Goal: Find specific page/section

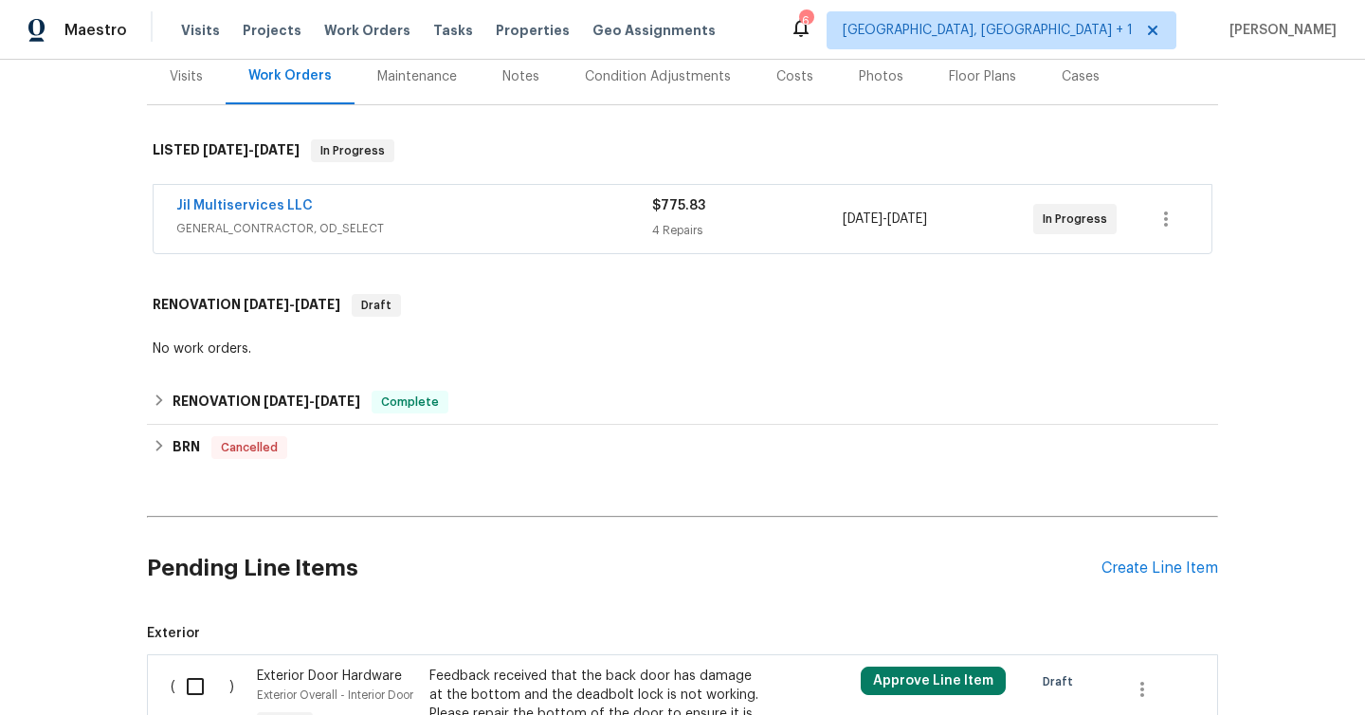
scroll to position [297, 0]
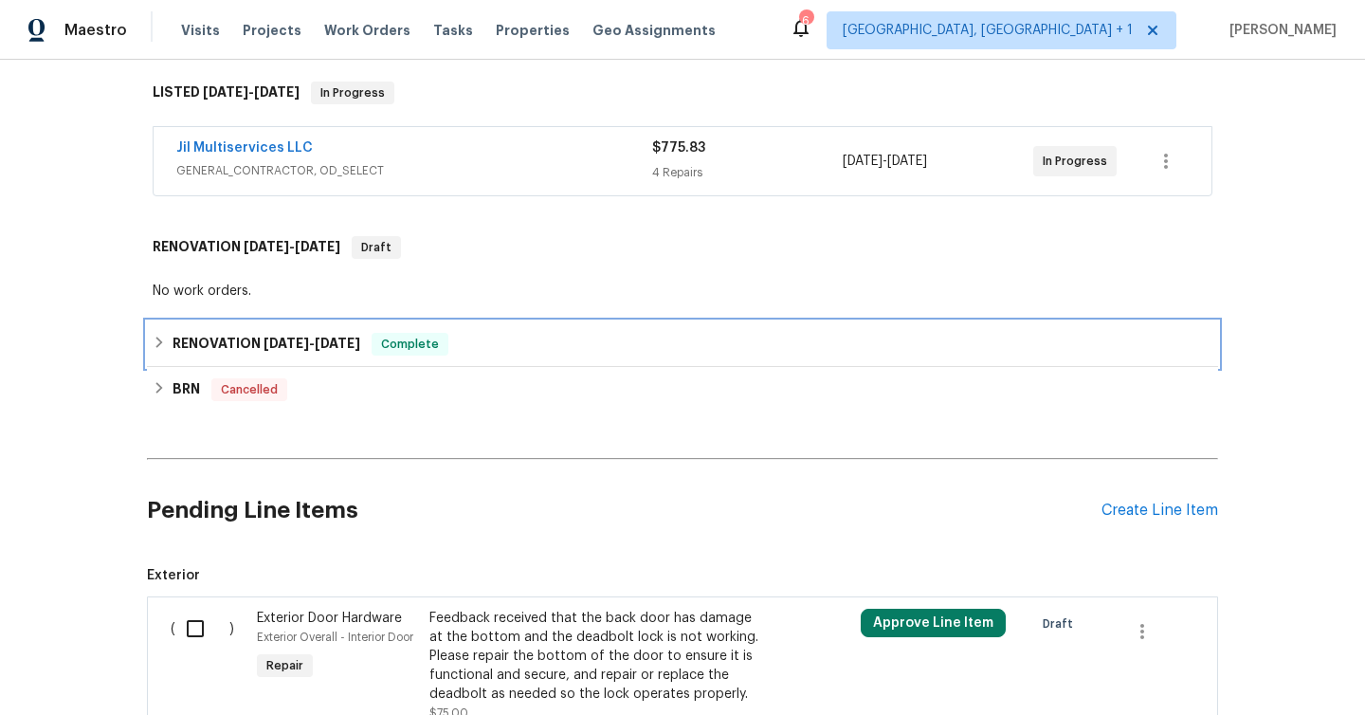
click at [160, 348] on icon at bounding box center [159, 342] width 7 height 11
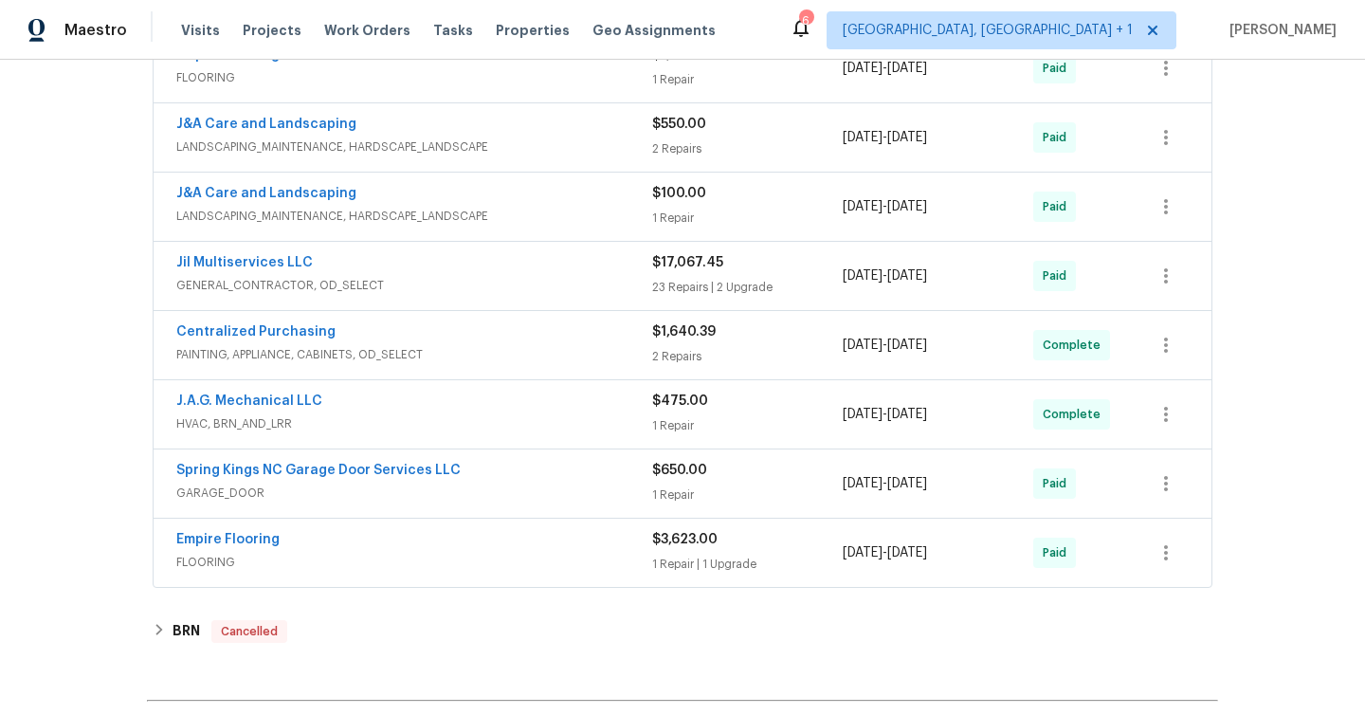
scroll to position [779, 0]
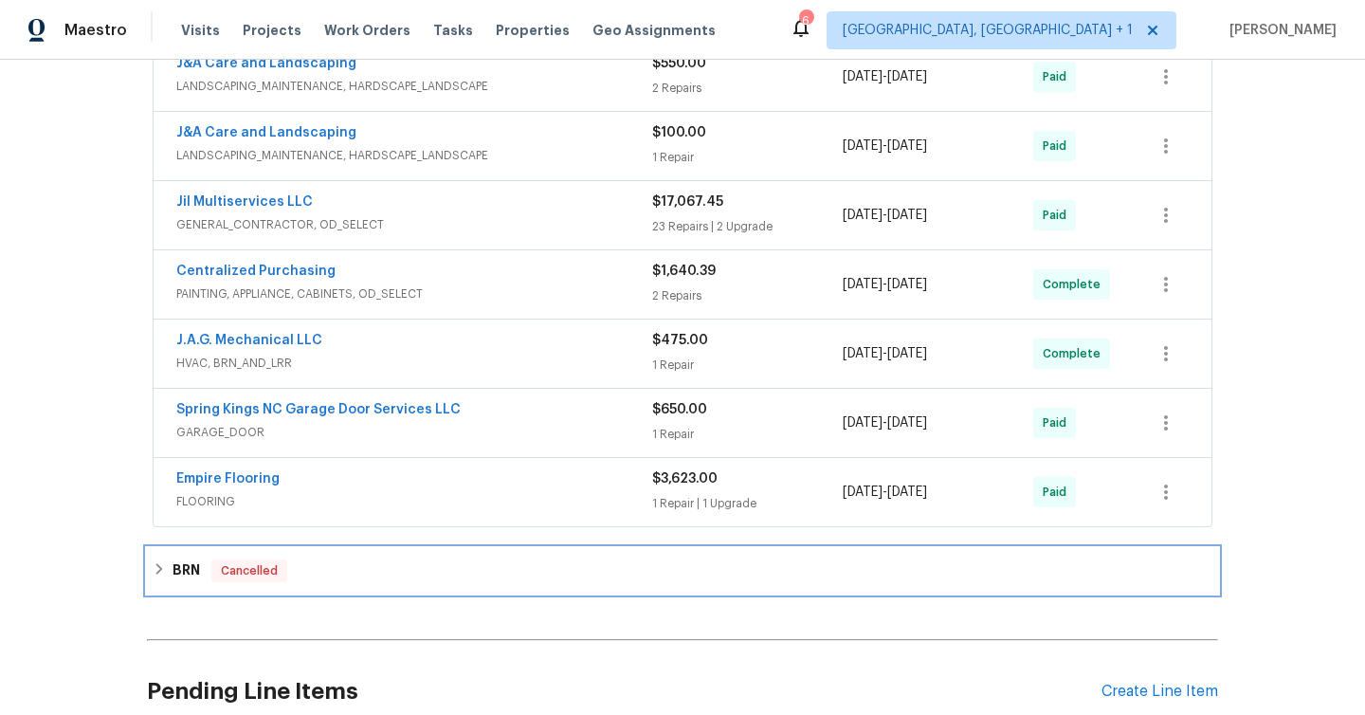
click at [157, 576] on icon at bounding box center [159, 568] width 13 height 13
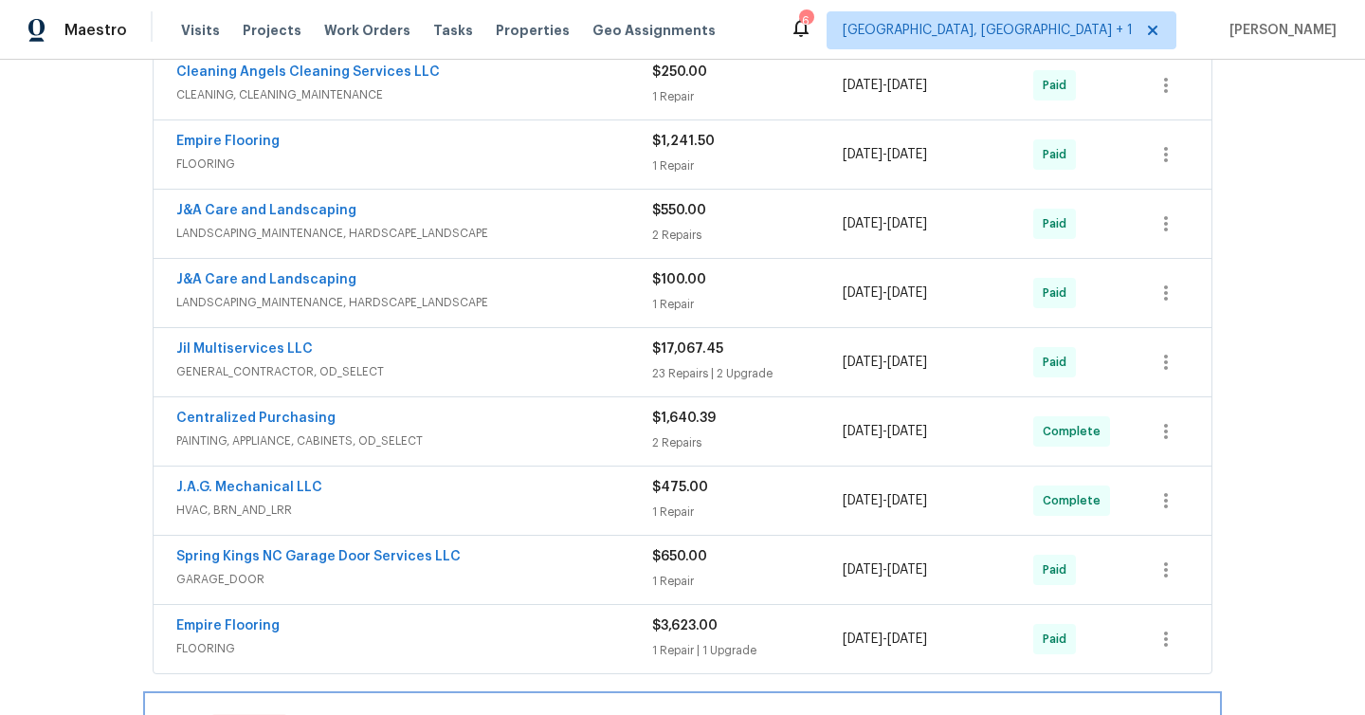
scroll to position [633, 0]
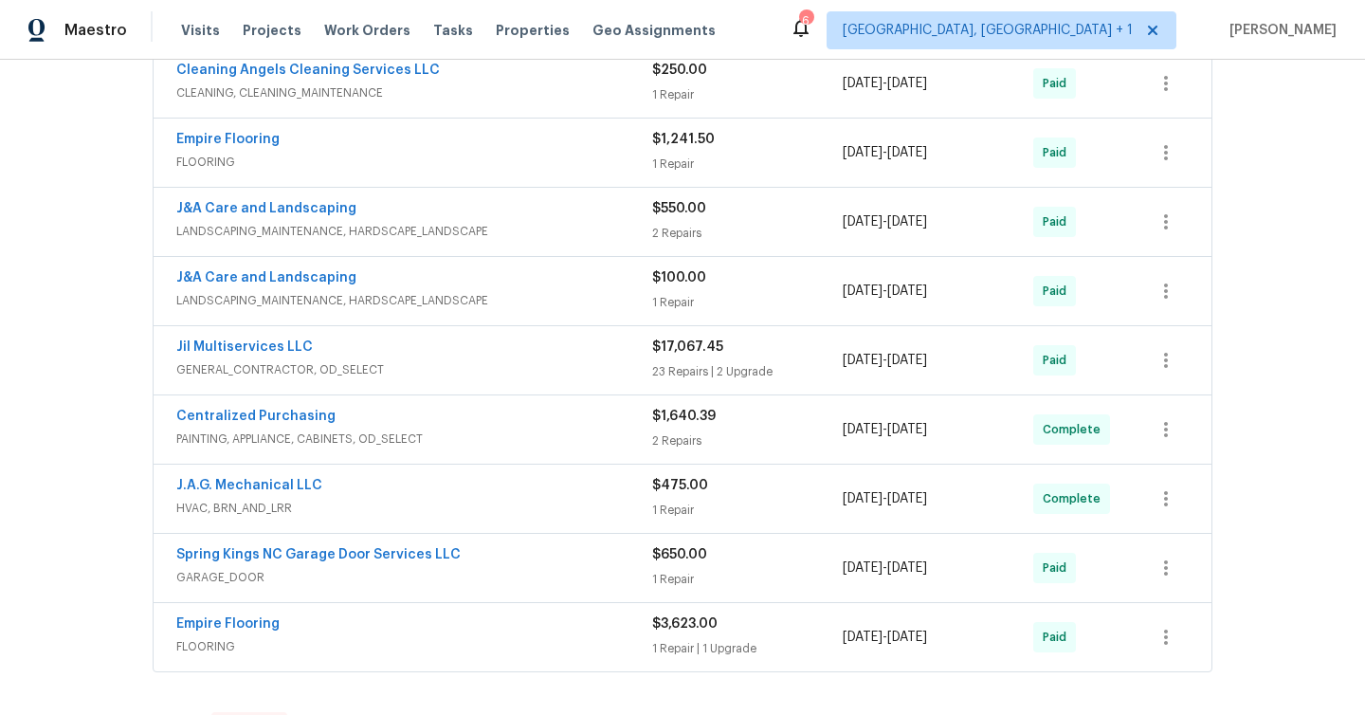
click at [522, 587] on span "GARAGE_DOOR" at bounding box center [414, 577] width 476 height 19
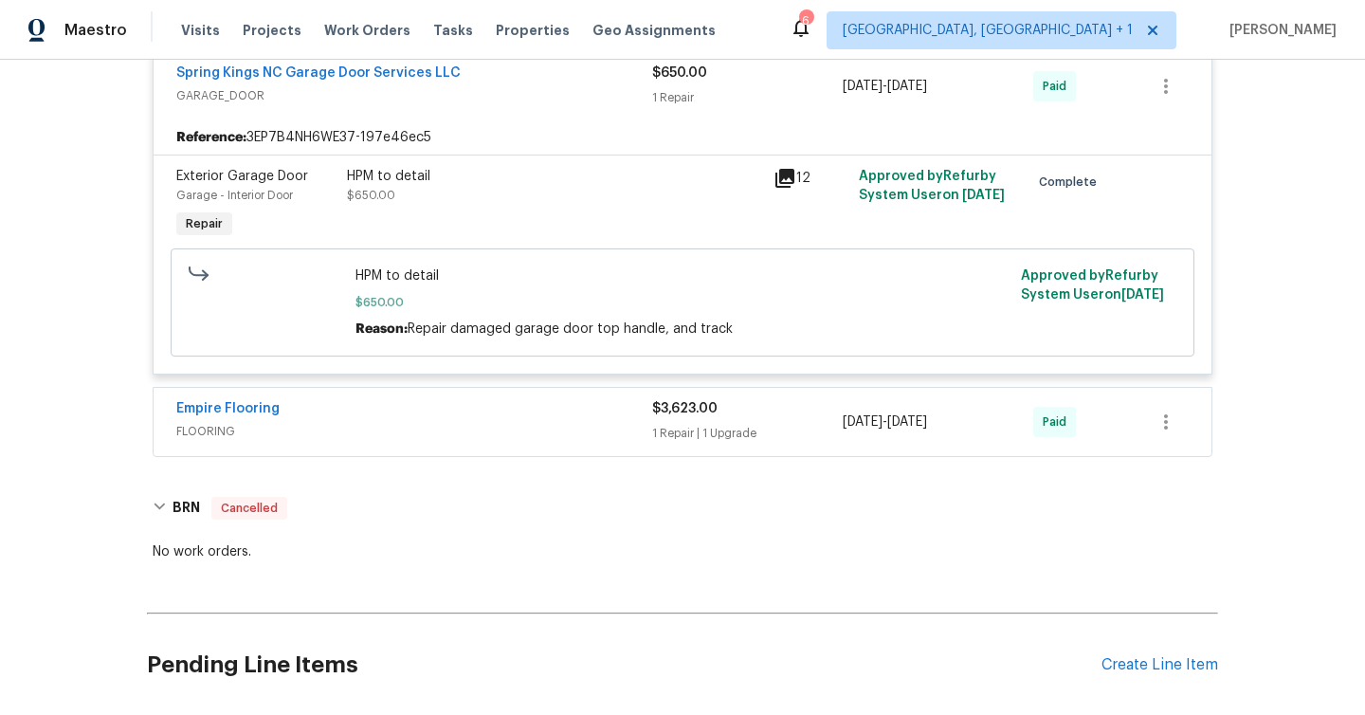
scroll to position [1130, 0]
click at [375, 421] on div "Empire Flooring" at bounding box center [414, 409] width 476 height 23
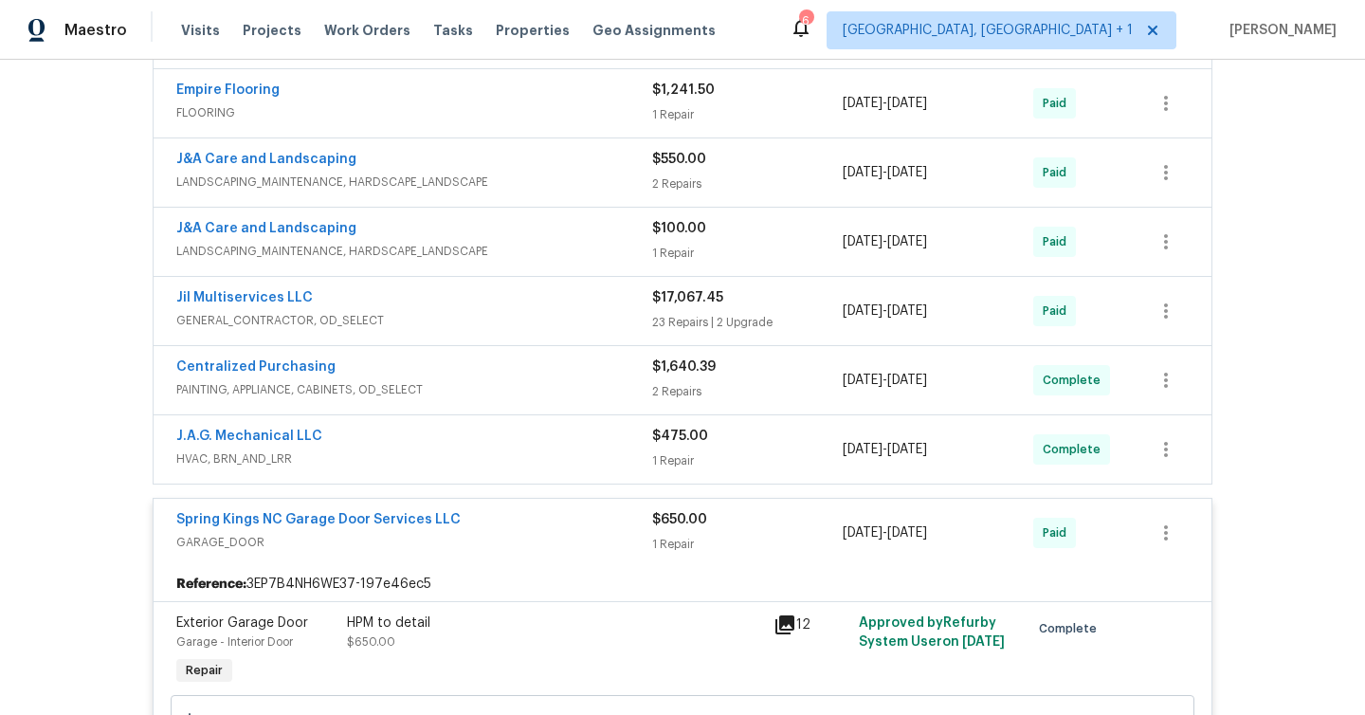
scroll to position [685, 0]
click at [394, 467] on span "HVAC, BRN_AND_LRR" at bounding box center [414, 457] width 476 height 19
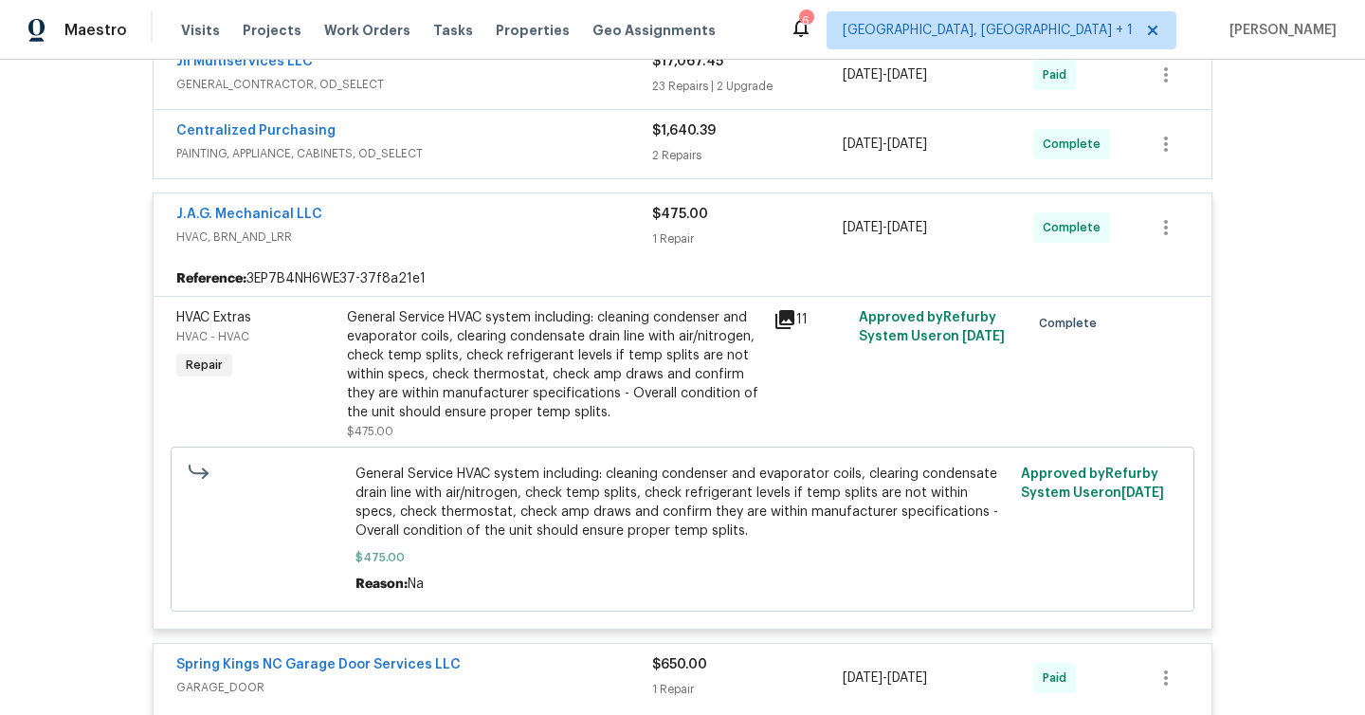
scroll to position [923, 0]
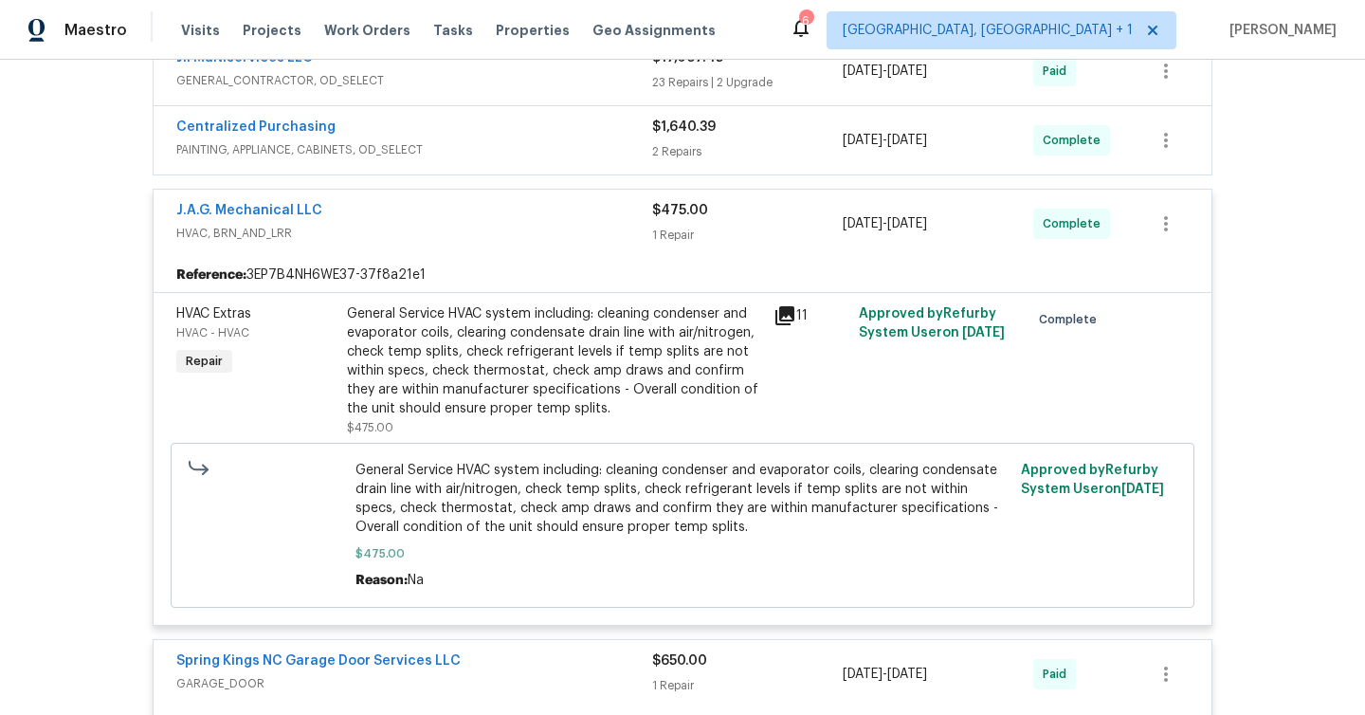
click at [485, 224] on div "J.A.G. Mechanical LLC" at bounding box center [414, 212] width 476 height 23
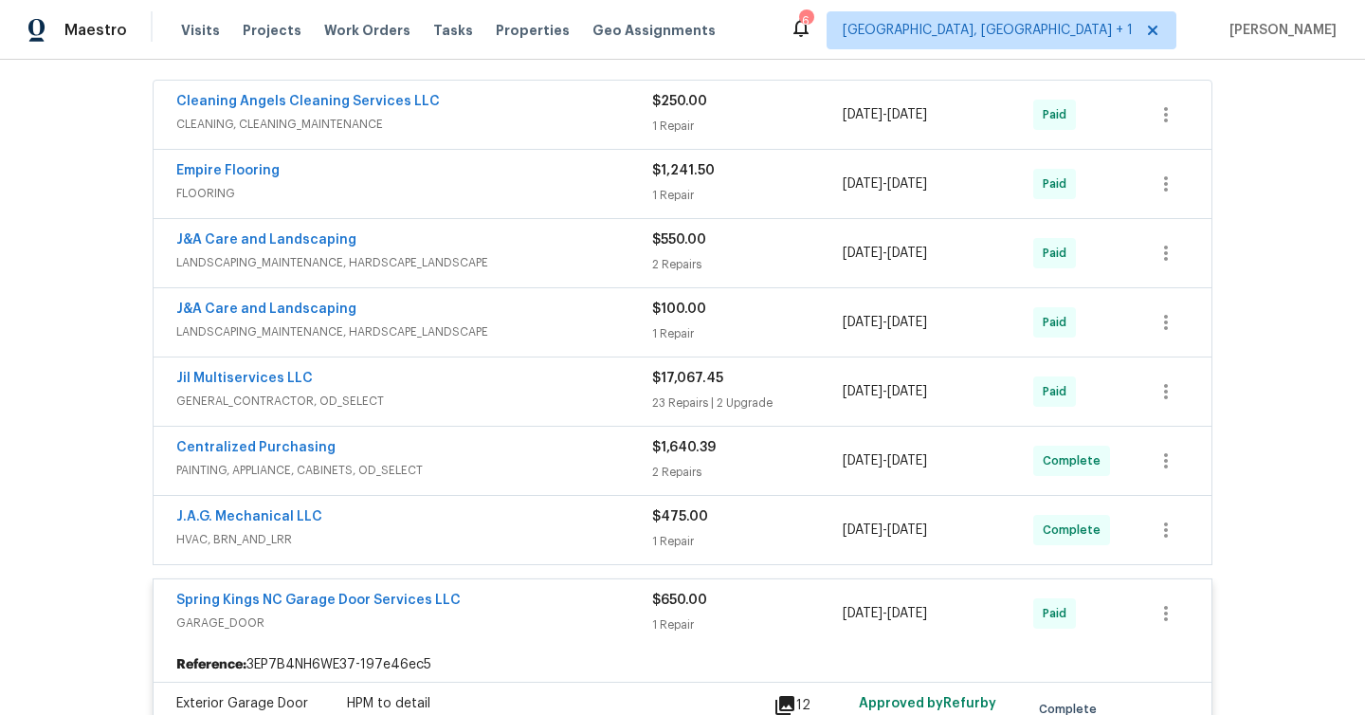
scroll to position [600, 0]
click at [1333, 376] on div "Back to all projects [STREET_ADDRESS] 3 Beds | 2 Baths | Total: 1508 ft² | Abov…" at bounding box center [682, 387] width 1365 height 655
